Goal: Navigation & Orientation: Find specific page/section

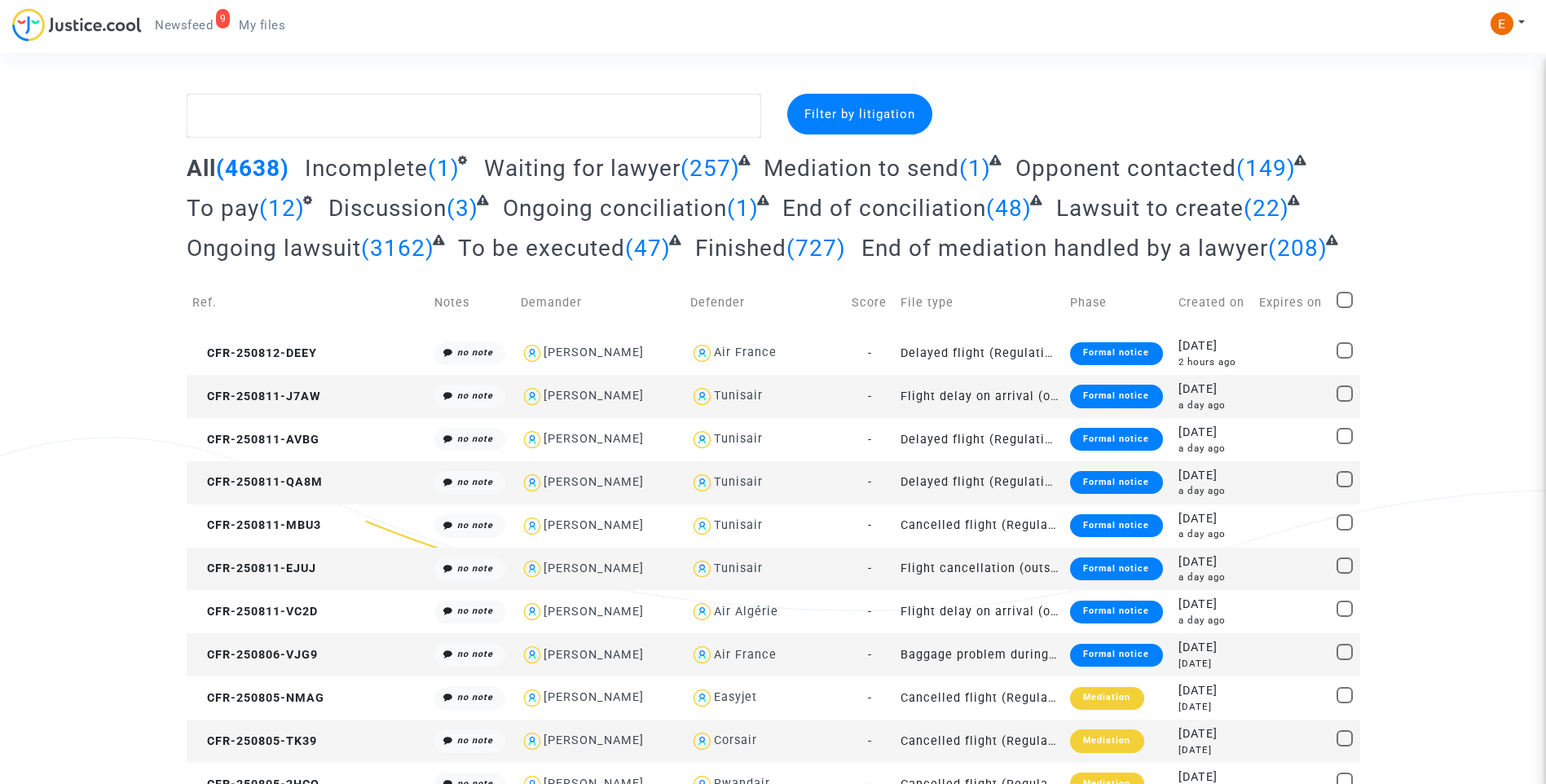
drag, startPoint x: 161, startPoint y: 13, endPoint x: 559, endPoint y: 18, distance: 398.0
click at [161, 13] on link "9 Newsfeed" at bounding box center [184, 25] width 84 height 25
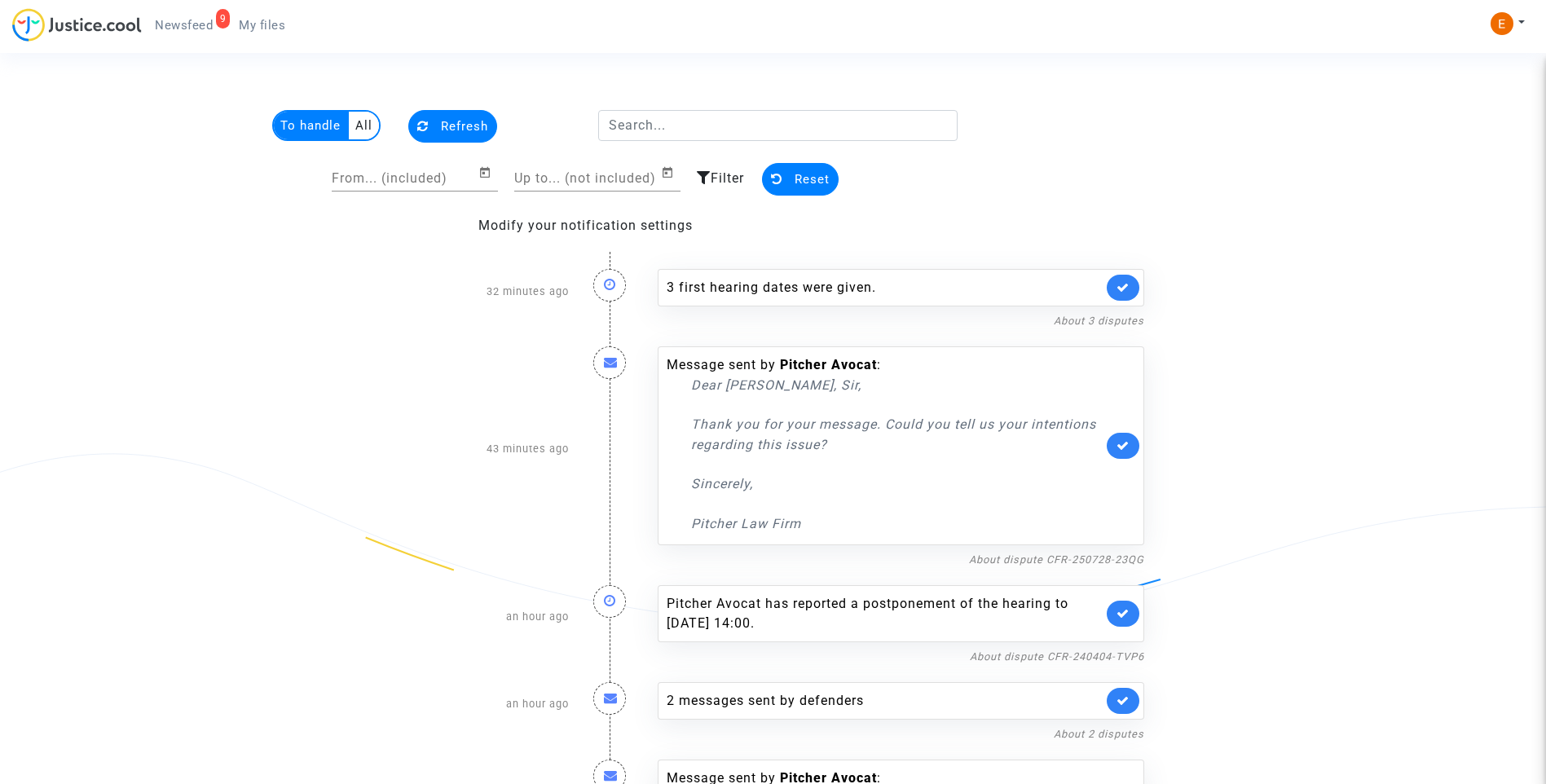
scroll to position [81, 0]
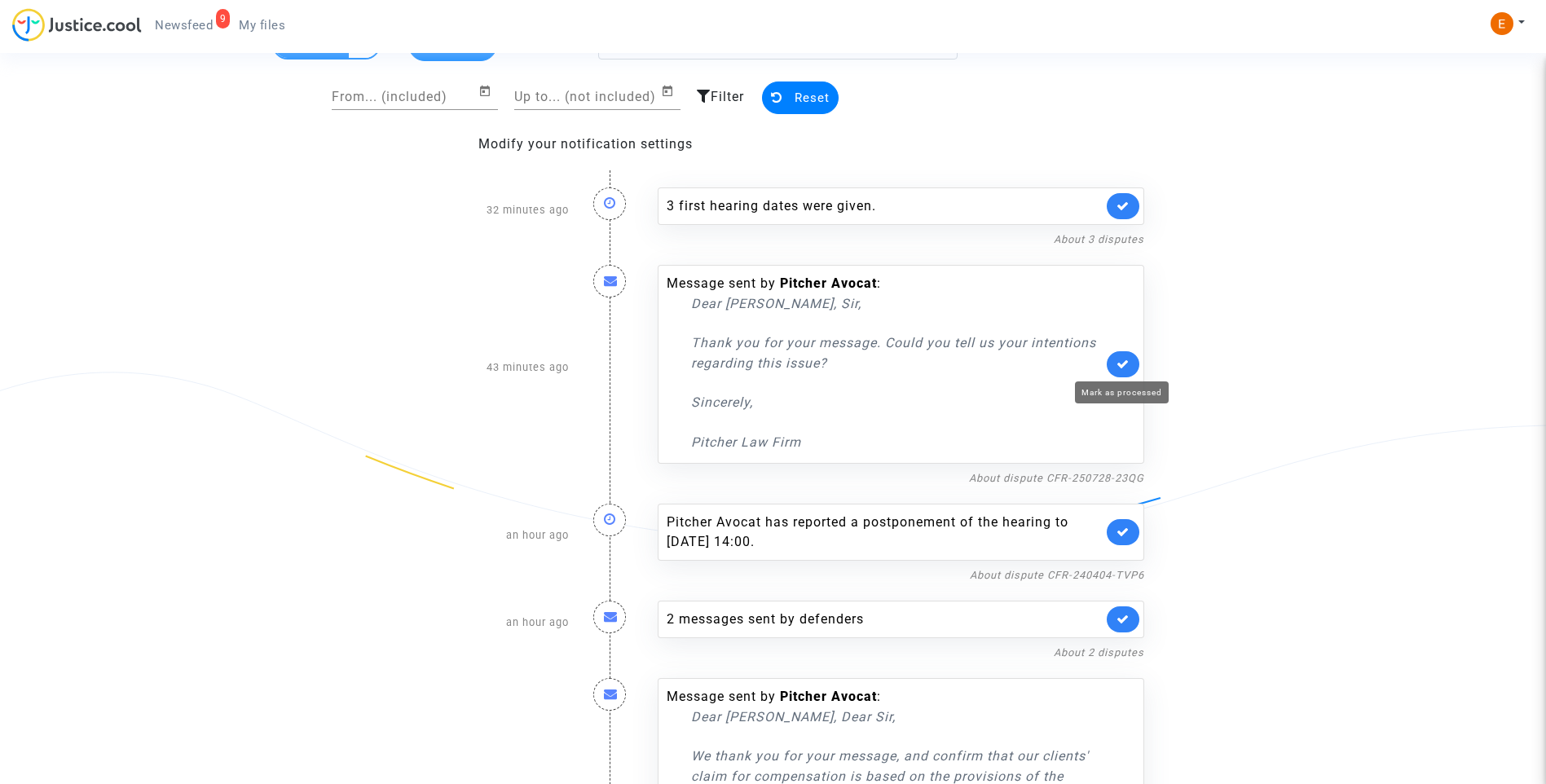
click at [1126, 369] on icon at bounding box center [1123, 364] width 13 height 12
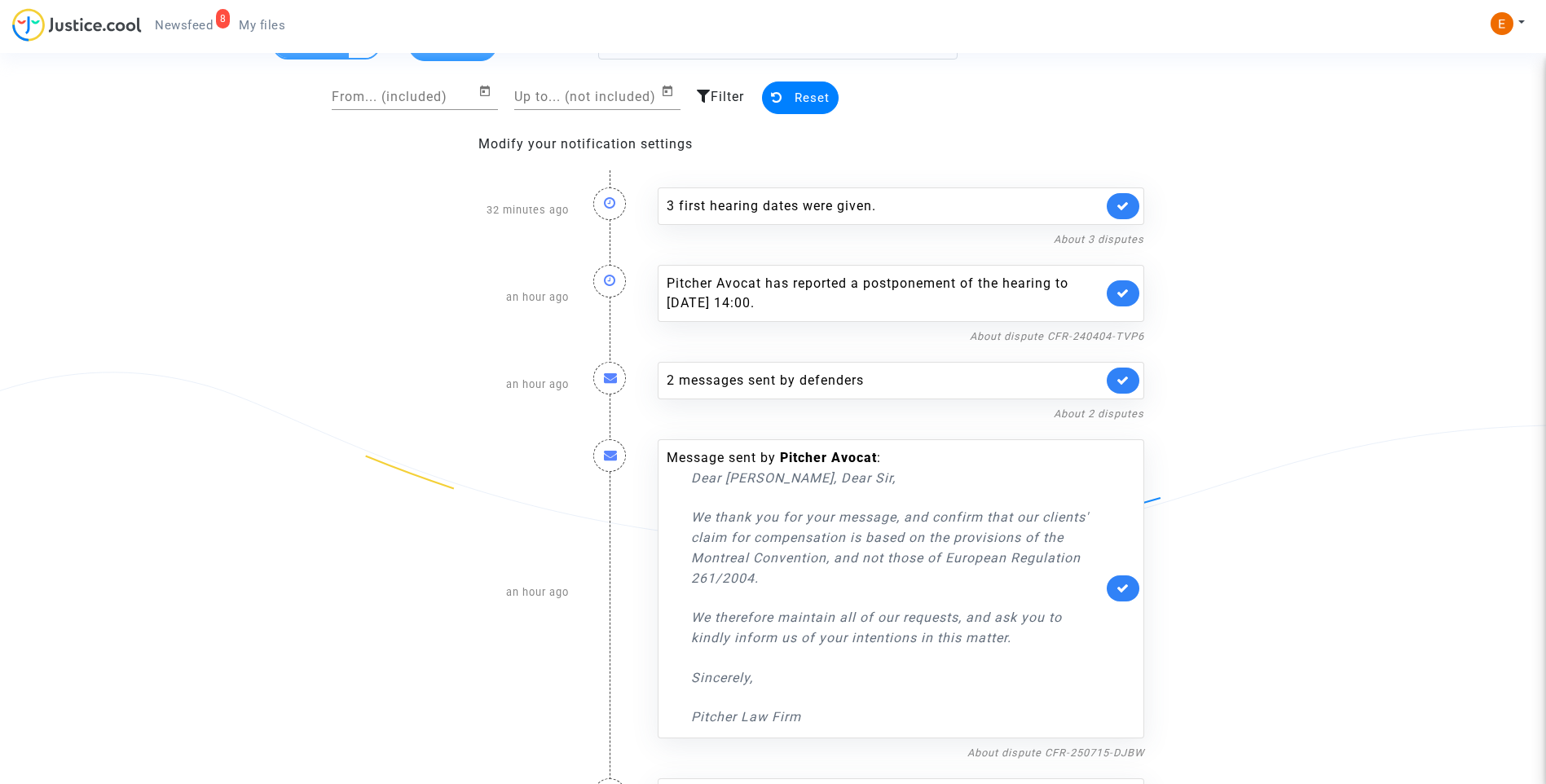
scroll to position [163, 0]
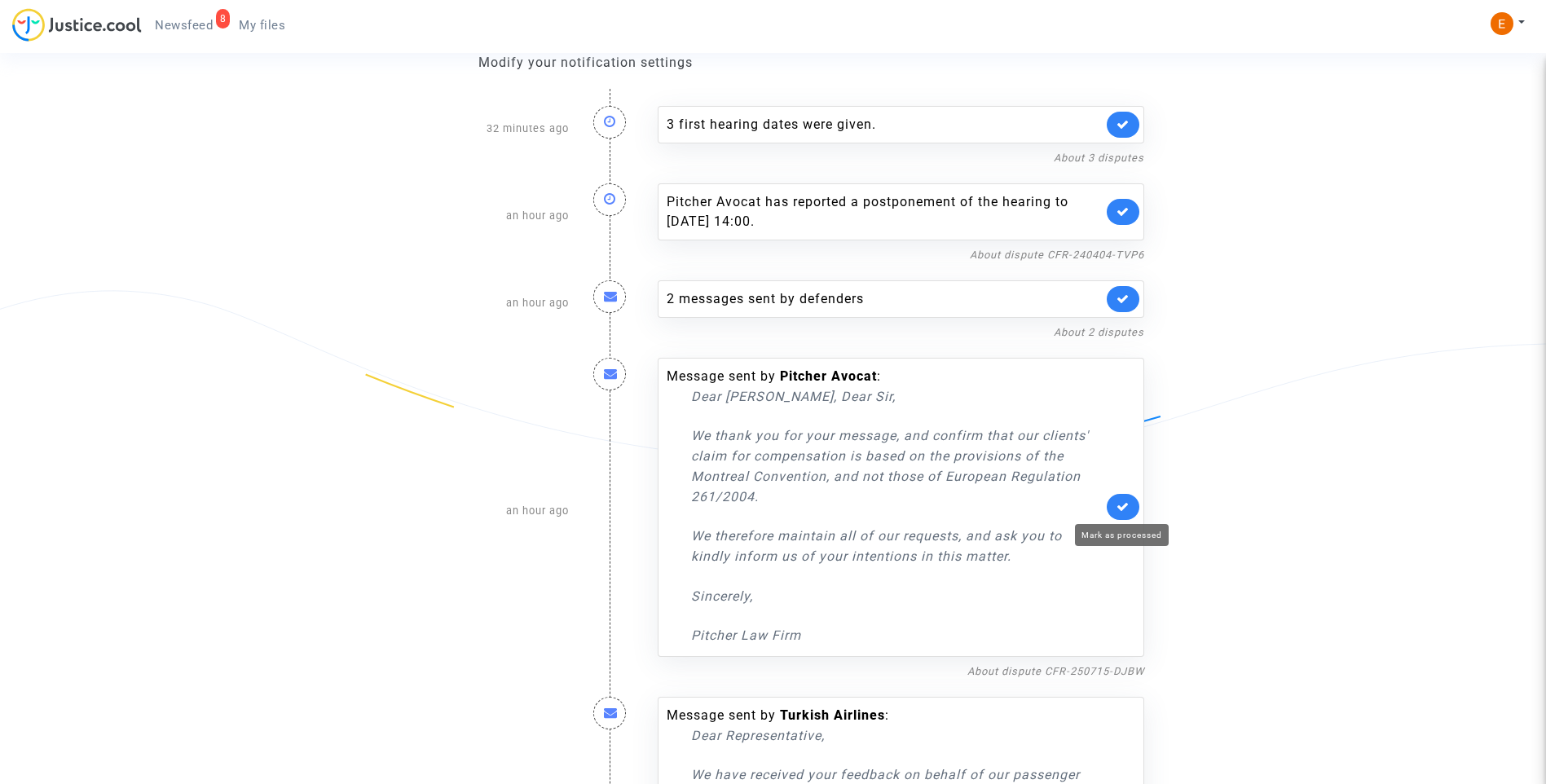
click at [1121, 505] on icon at bounding box center [1123, 506] width 13 height 12
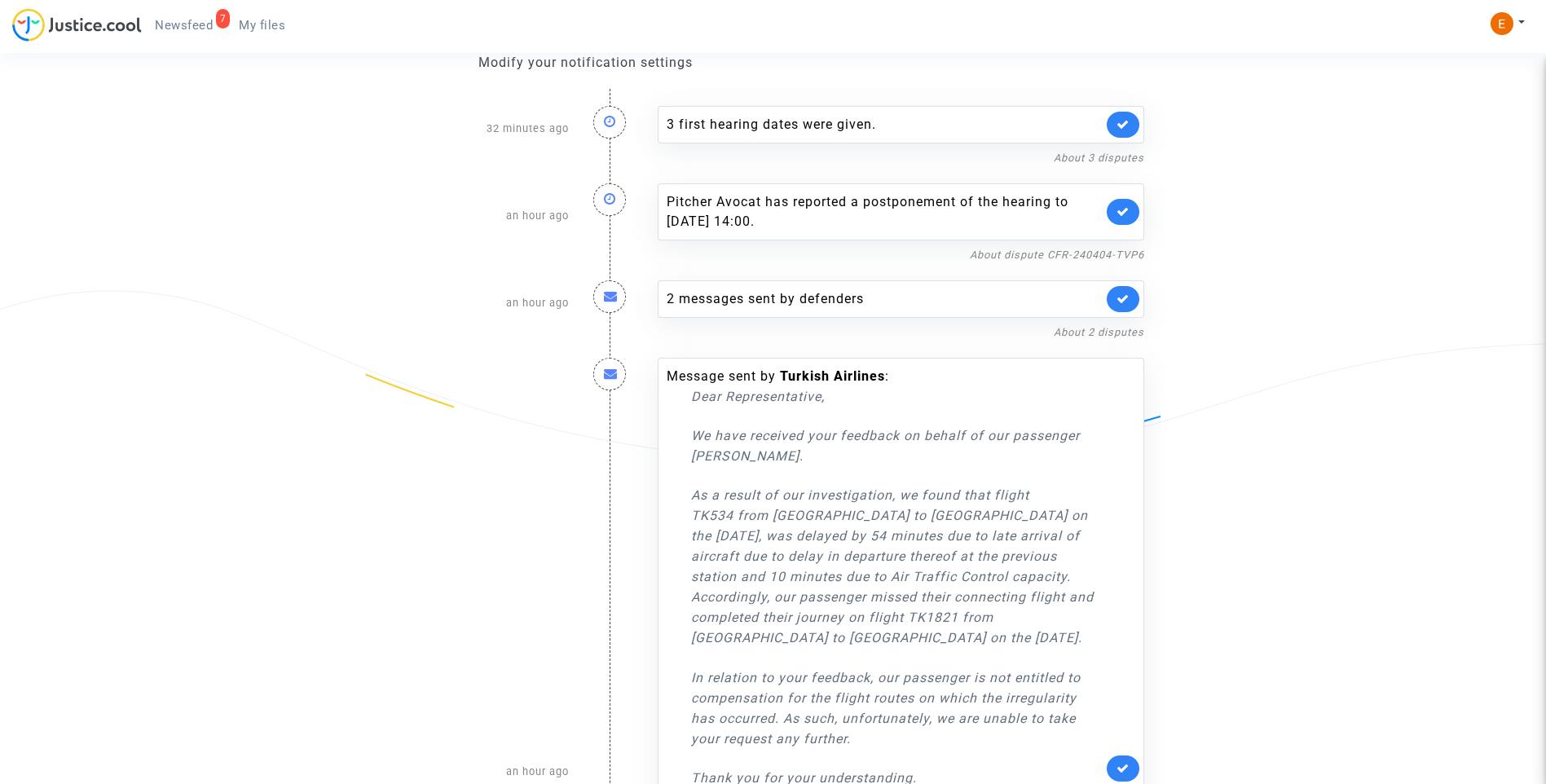
scroll to position [244, 0]
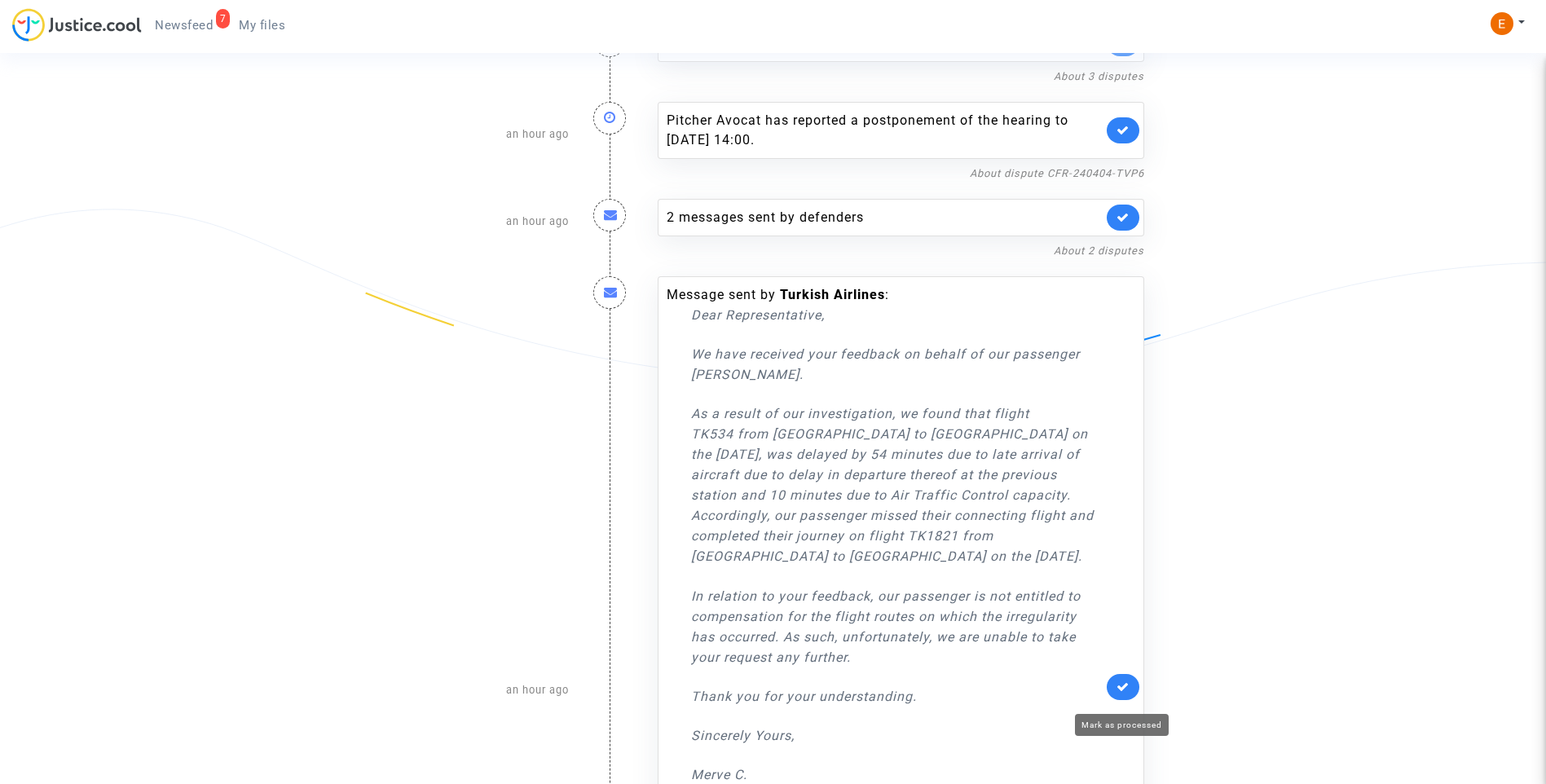
click at [1125, 692] on icon at bounding box center [1123, 687] width 13 height 12
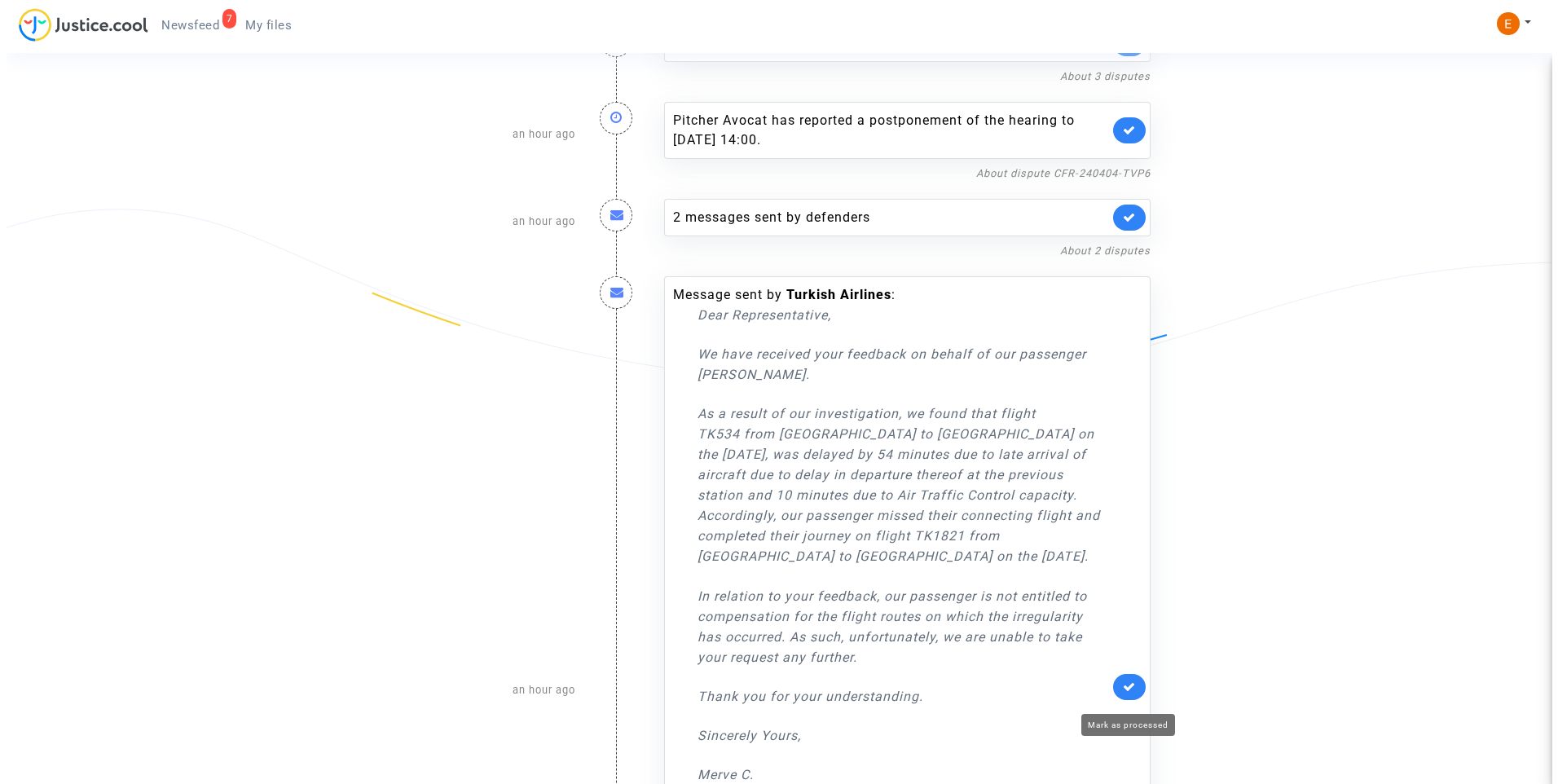
scroll to position [0, 0]
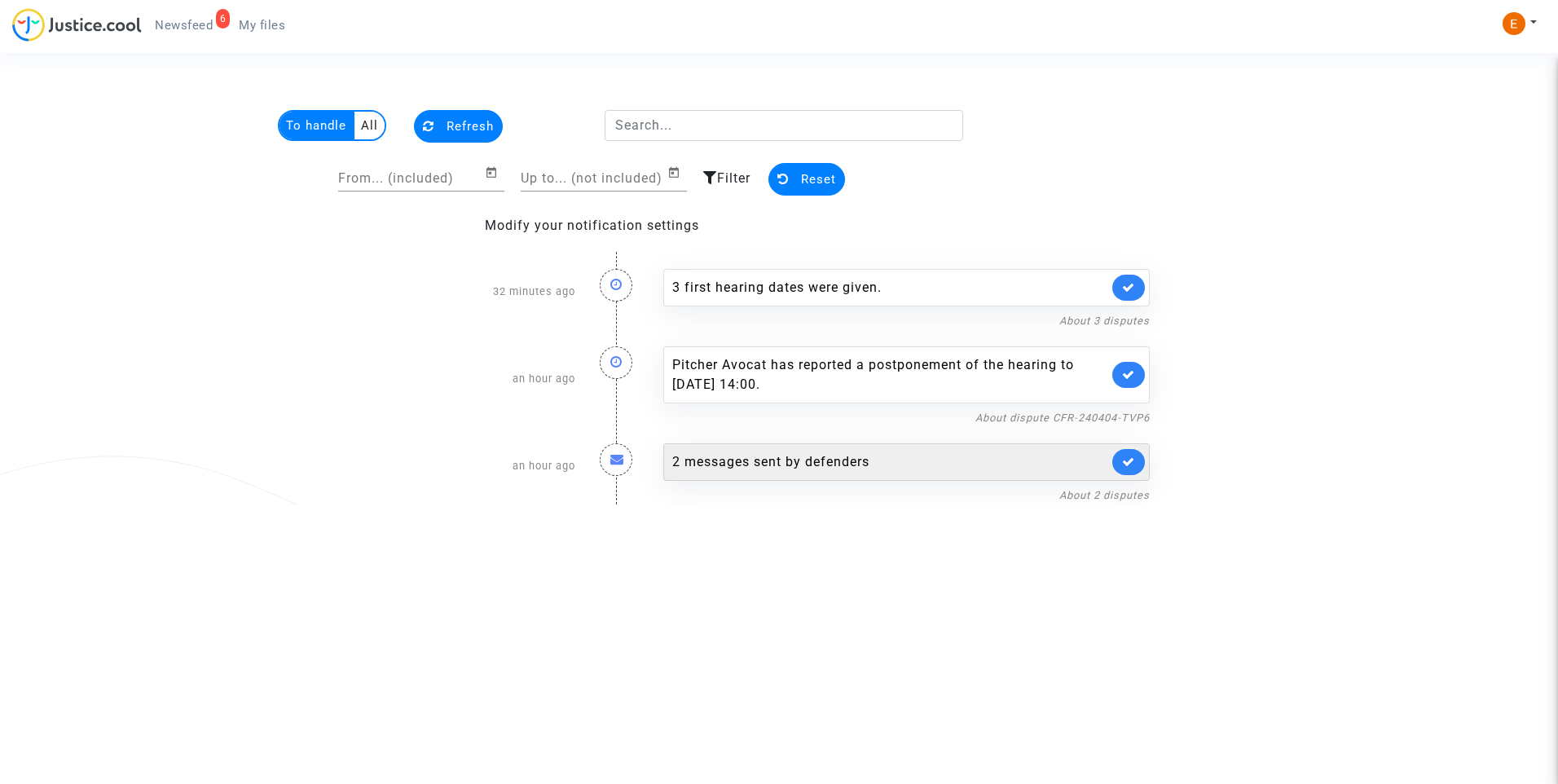
click at [818, 470] on div "2 messages sent by defenders" at bounding box center [890, 462] width 436 height 19
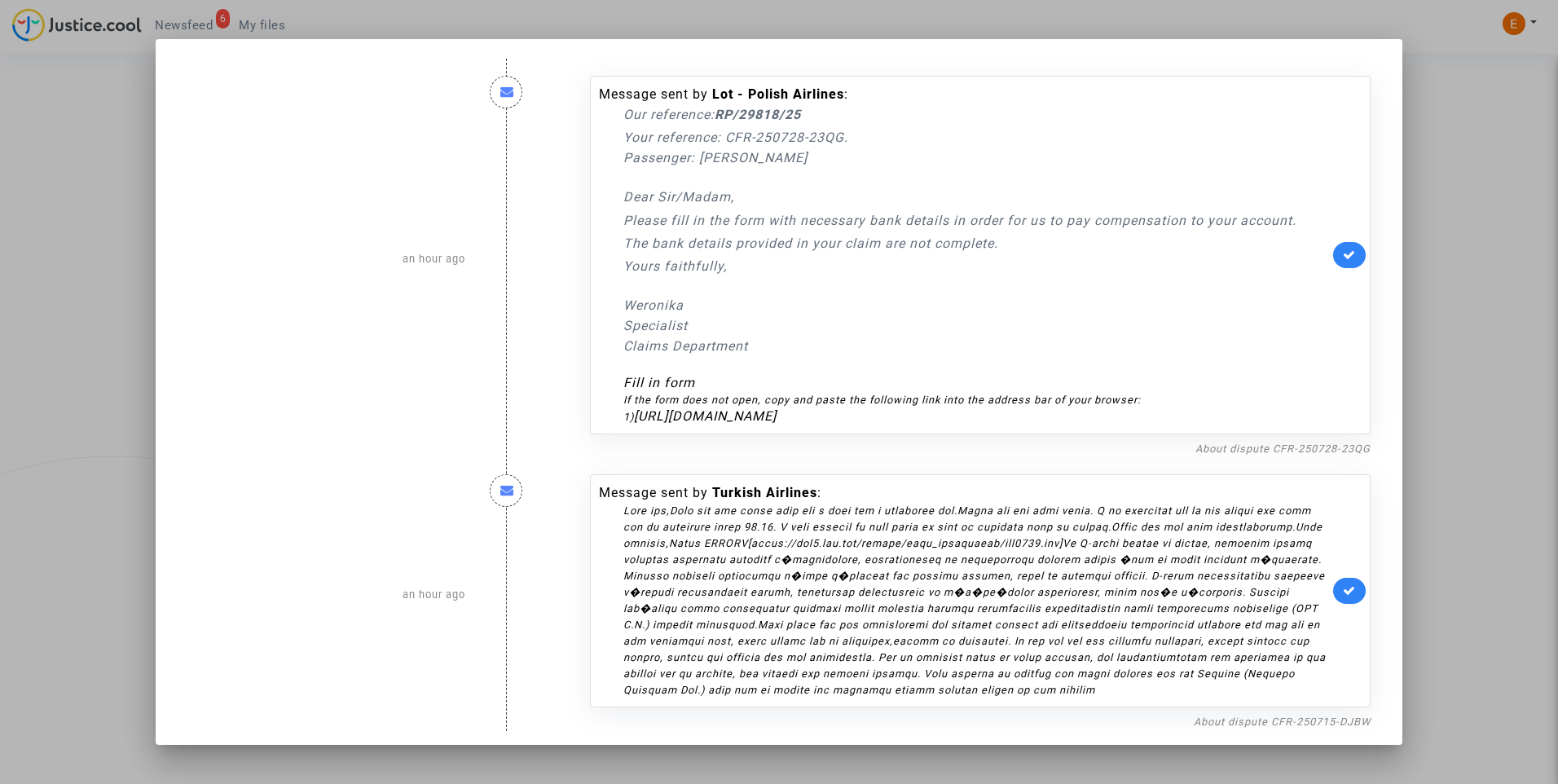
click at [1450, 296] on div at bounding box center [779, 392] width 1558 height 784
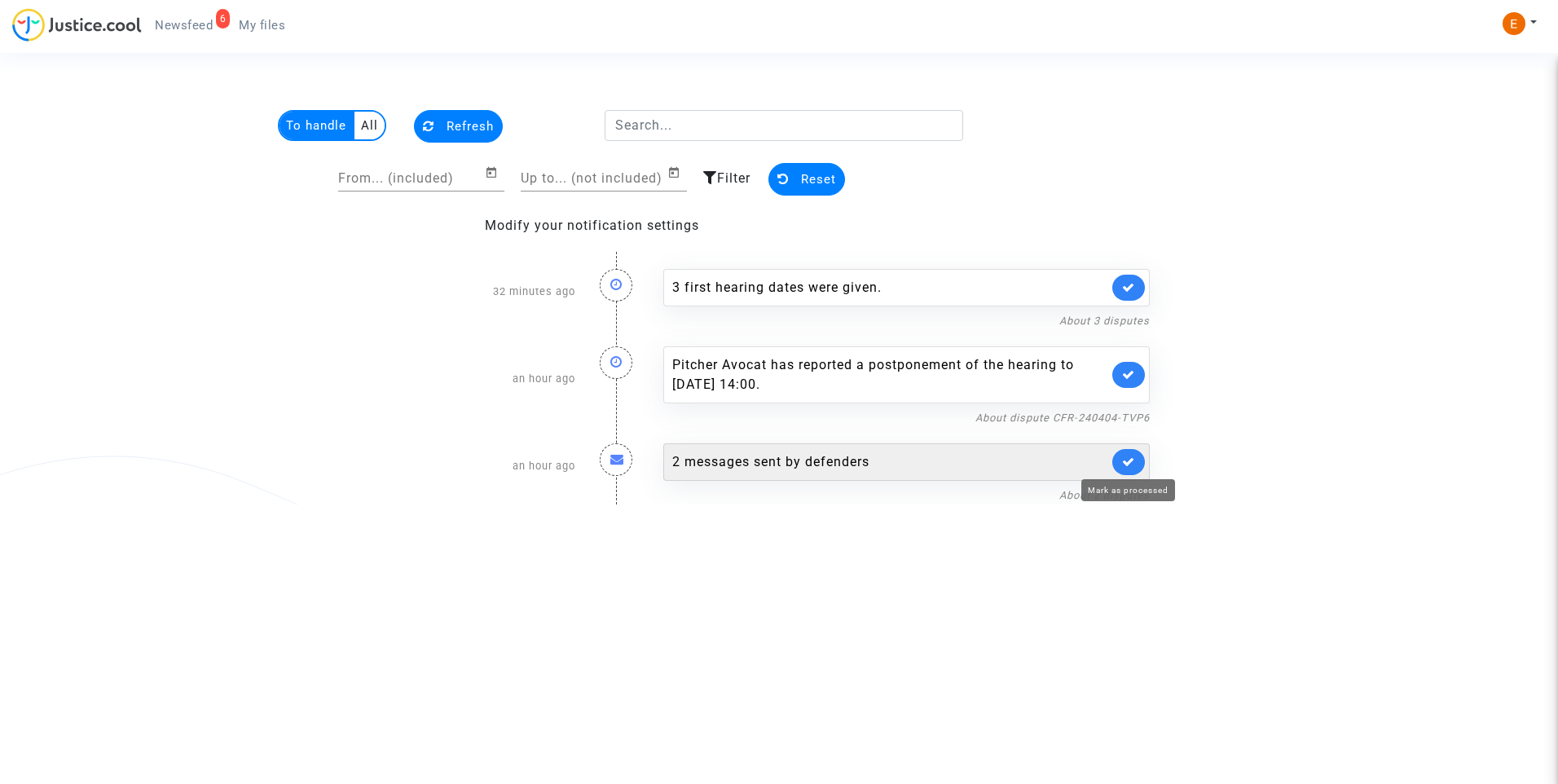
click at [1126, 466] on icon at bounding box center [1129, 462] width 13 height 12
